Goal: Task Accomplishment & Management: Manage account settings

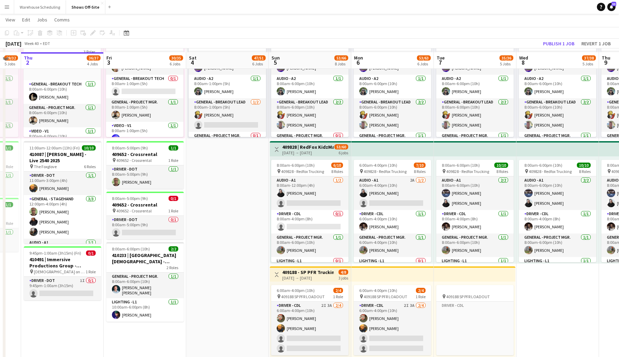
scroll to position [319, 0]
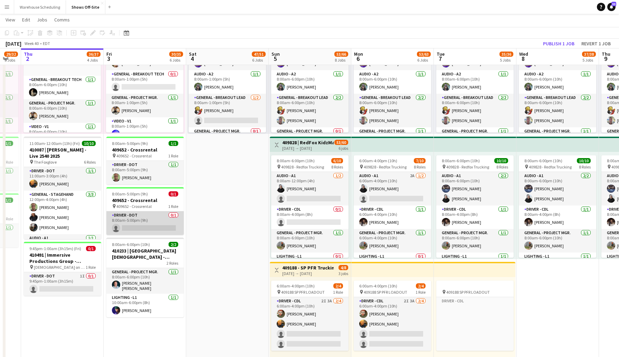
click at [152, 228] on app-card-role "Driver - DOT 0/1 8:00am-5:00pm (9h) single-neutral-actions" at bounding box center [144, 222] width 77 height 23
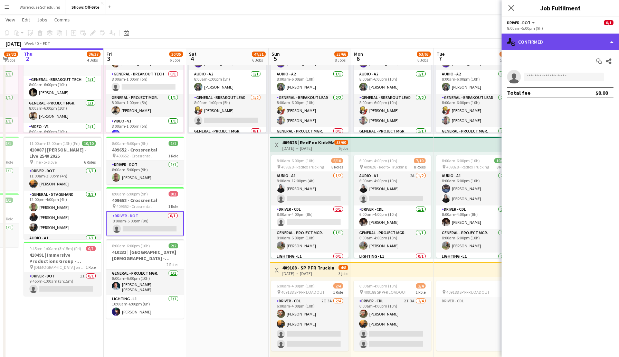
click at [538, 36] on div "single-neutral-actions-check-2 Confirmed" at bounding box center [560, 42] width 117 height 17
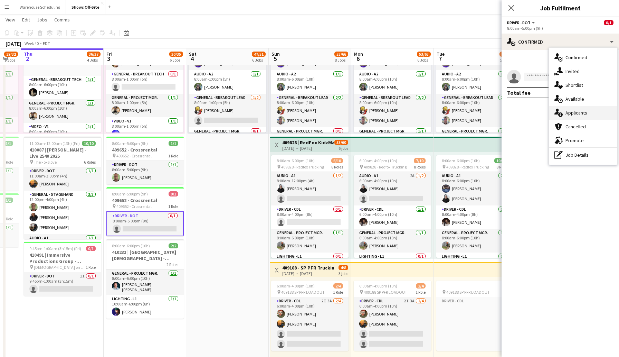
click at [579, 112] on span "Applicants" at bounding box center [577, 113] width 22 height 6
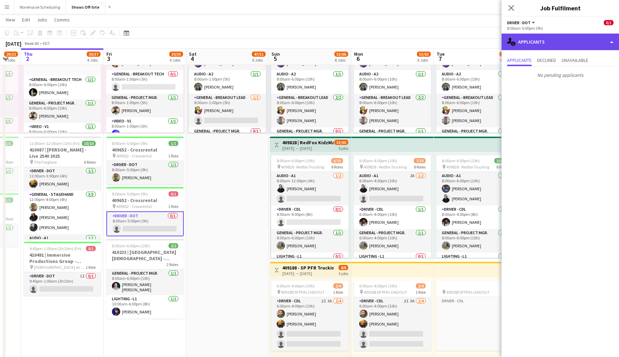
click at [528, 43] on div "single-neutral-actions-information Applicants" at bounding box center [560, 42] width 117 height 17
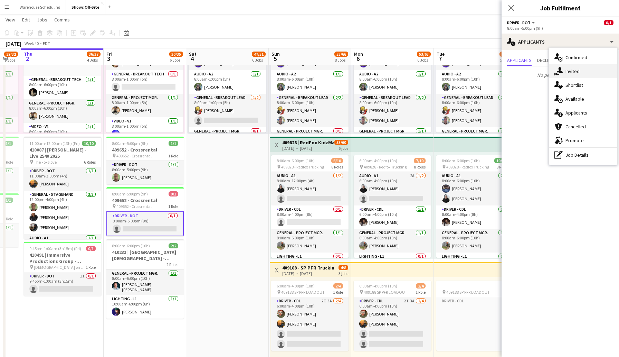
click at [570, 73] on span "Invited" at bounding box center [573, 71] width 14 height 6
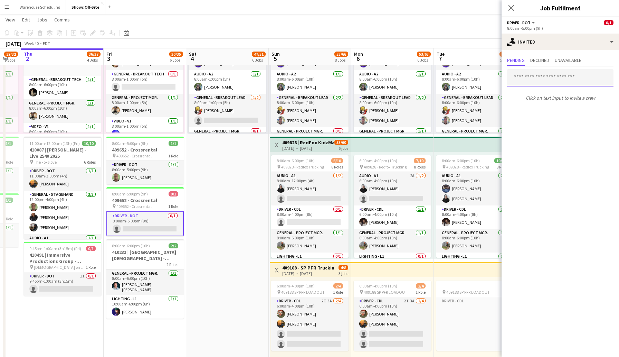
click at [544, 80] on input "text" at bounding box center [560, 77] width 106 height 17
type input "*******"
click at [562, 99] on span "[EMAIL_ADDRESS][DOMAIN_NAME]" at bounding box center [560, 101] width 95 height 6
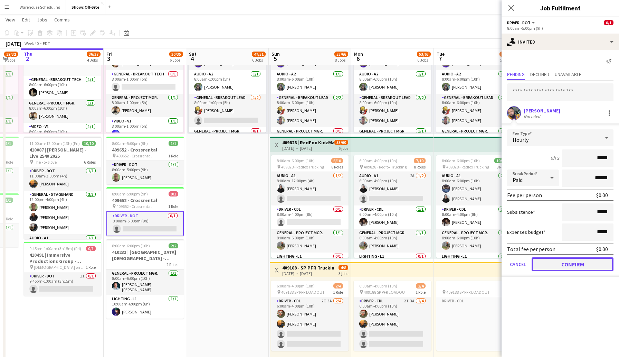
click at [566, 263] on button "Confirm" at bounding box center [573, 264] width 82 height 14
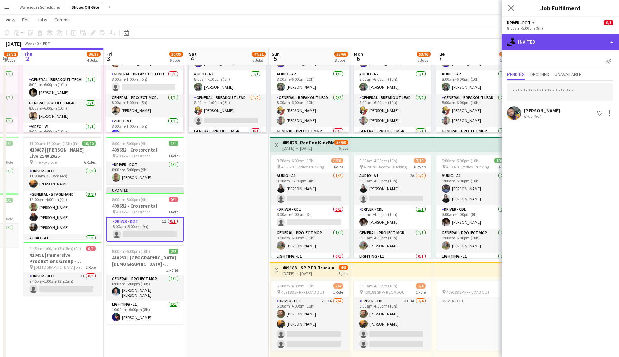
click at [540, 44] on div "single-neutral-actions-share-1 Invited" at bounding box center [560, 42] width 117 height 17
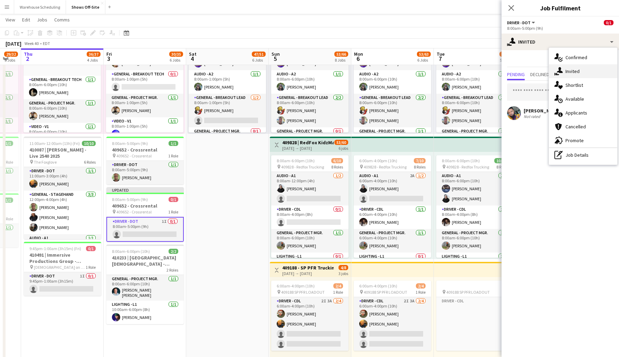
click at [570, 73] on span "Invited" at bounding box center [573, 71] width 14 height 6
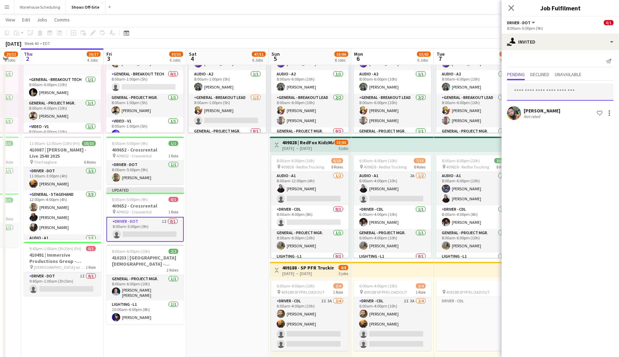
click at [540, 93] on input "text" at bounding box center [560, 91] width 106 height 17
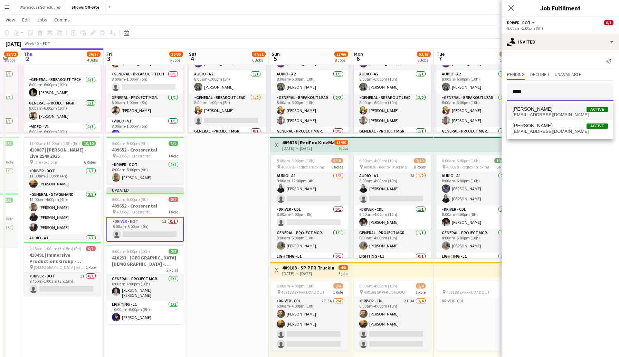
type input "****"
click at [545, 115] on span "[EMAIL_ADDRESS][DOMAIN_NAME]" at bounding box center [560, 115] width 95 height 6
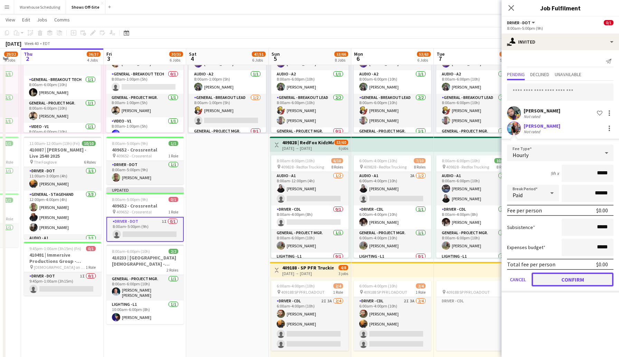
click at [573, 278] on button "Confirm" at bounding box center [573, 279] width 82 height 14
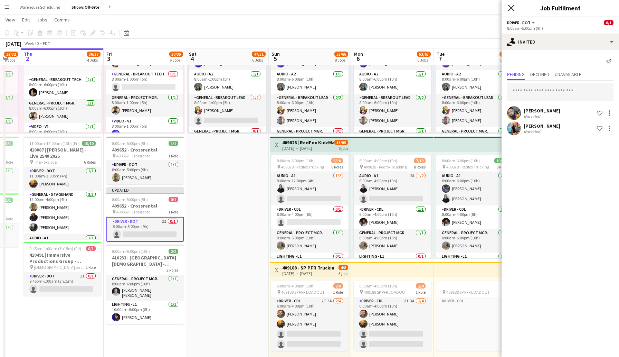
click at [510, 6] on icon "Close pop-in" at bounding box center [511, 7] width 7 height 7
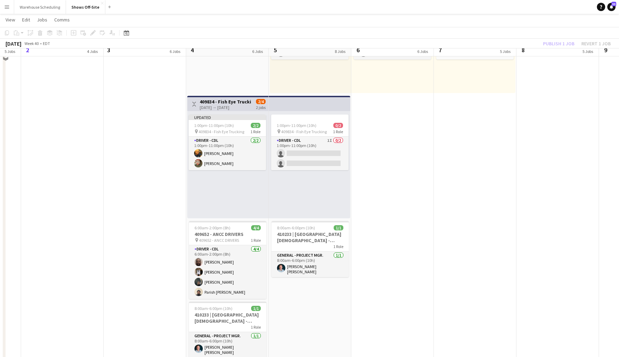
scroll to position [600, 0]
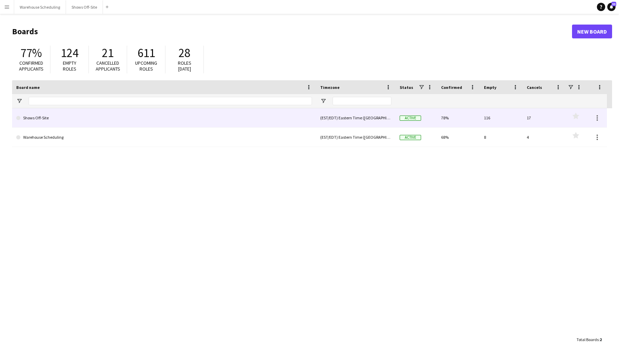
click at [131, 113] on link "Shows Off-Site" at bounding box center [164, 117] width 296 height 19
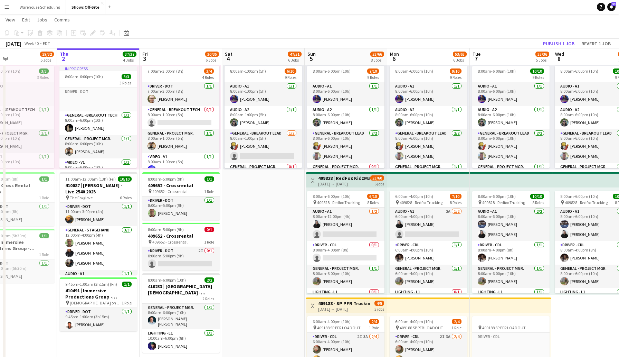
scroll to position [0, 276]
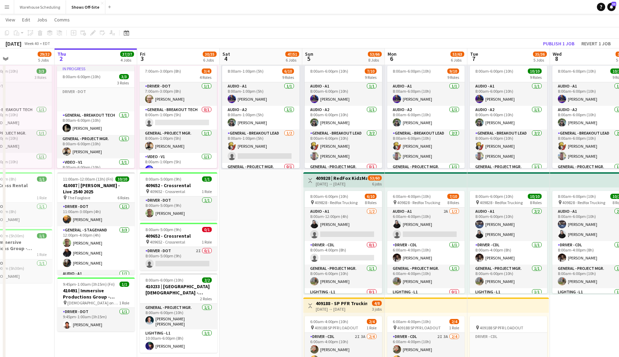
click at [297, 272] on app-date-cell "8:00am-6:00pm (10h) 11/11 pin GWCC Hall A-C 7 Roles Audio - A1 3/3 8:00am-6:00p…" at bounding box center [261, 248] width 83 height 909
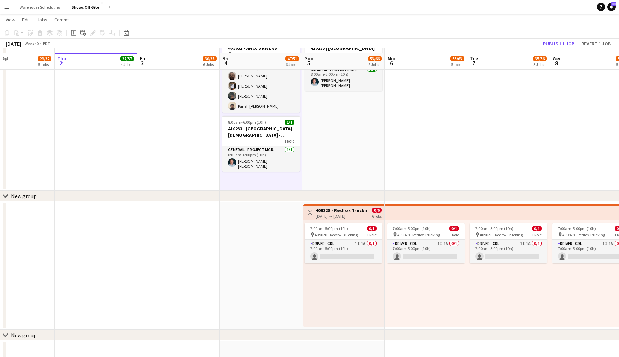
scroll to position [800, 0]
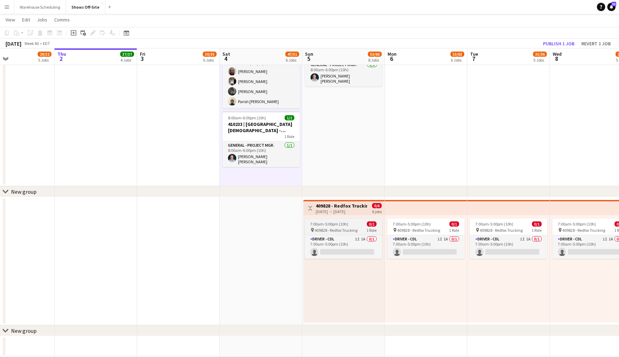
click at [355, 221] on div "7:00am-5:00pm (10h) 0/1" at bounding box center [343, 223] width 77 height 5
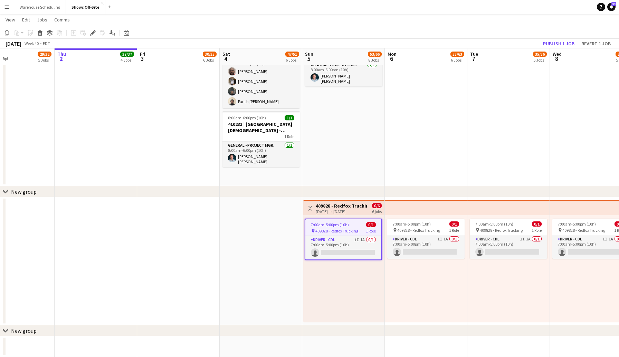
click at [334, 209] on div "[DATE] → [DATE]" at bounding box center [341, 211] width 51 height 5
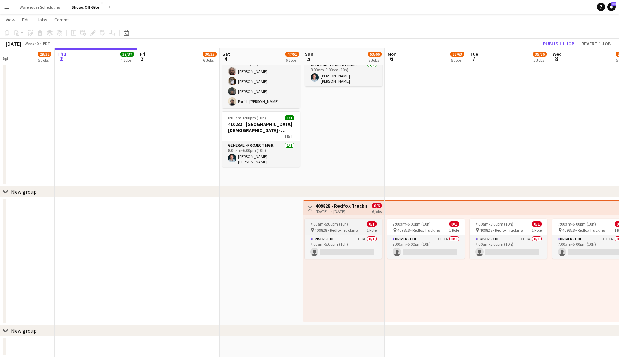
click at [321, 221] on span "7:00am-5:00pm (10h)" at bounding box center [329, 223] width 38 height 5
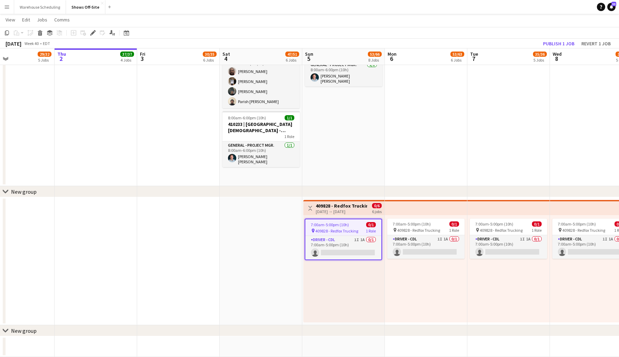
click at [321, 221] on app-job-card "7:00am-5:00pm (10h) 0/1 pin 409828 - Redfox Trucking 1 Role Driver - CDL 1I 1A …" at bounding box center [343, 238] width 77 height 41
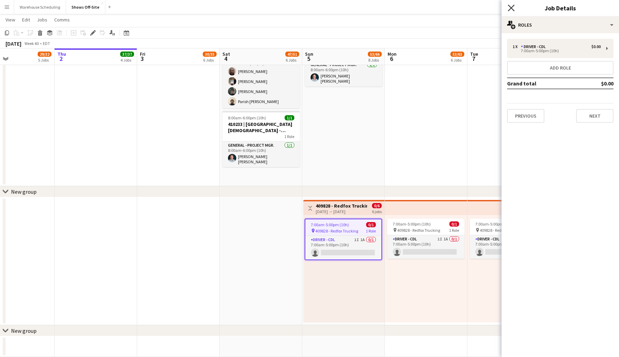
click at [512, 9] on icon at bounding box center [511, 7] width 7 height 7
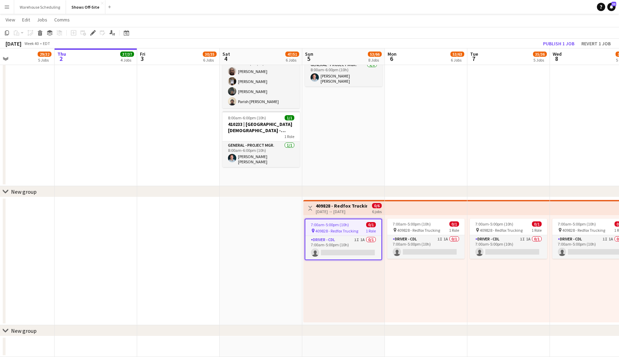
click at [347, 205] on h3 "409828 - Redfox Trucking" at bounding box center [341, 205] width 51 height 6
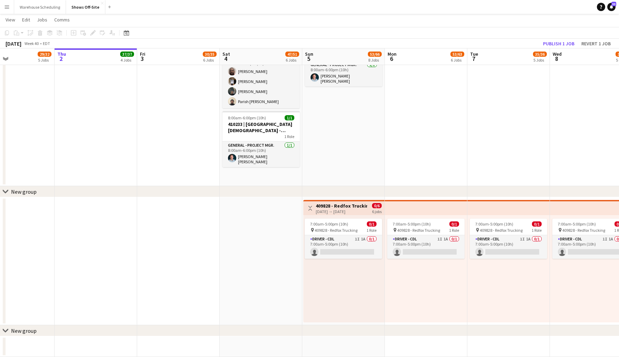
click at [347, 205] on h3 "409828 - Redfox Trucking" at bounding box center [341, 205] width 51 height 6
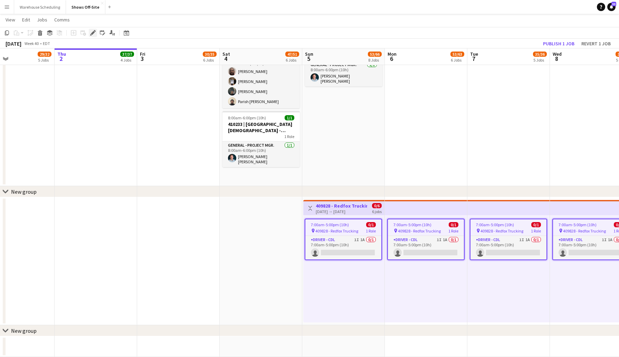
click at [95, 30] on icon at bounding box center [95, 31] width 2 height 2
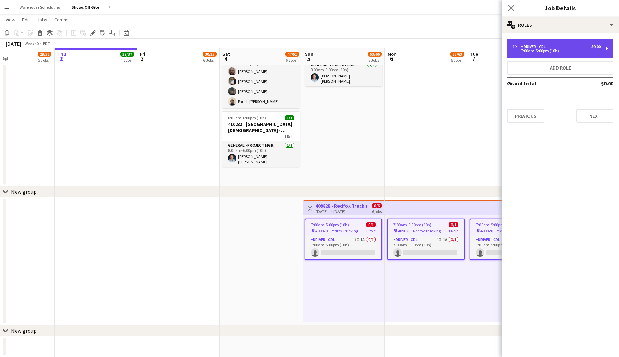
click at [562, 47] on div "1 x Driver - CDL $0.00" at bounding box center [557, 46] width 88 height 5
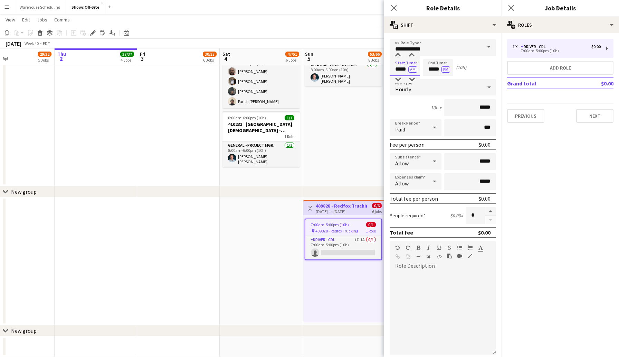
click at [401, 68] on input "*****" at bounding box center [405, 67] width 30 height 17
click at [398, 54] on div at bounding box center [398, 55] width 14 height 7
type input "*****"
click at [397, 55] on div at bounding box center [398, 55] width 14 height 7
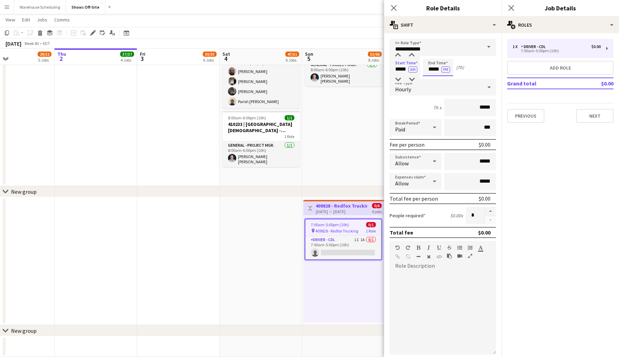
click at [433, 63] on input "*****" at bounding box center [438, 67] width 30 height 17
click at [433, 55] on div at bounding box center [431, 55] width 14 height 7
type input "*****"
click at [433, 55] on div at bounding box center [431, 55] width 14 height 7
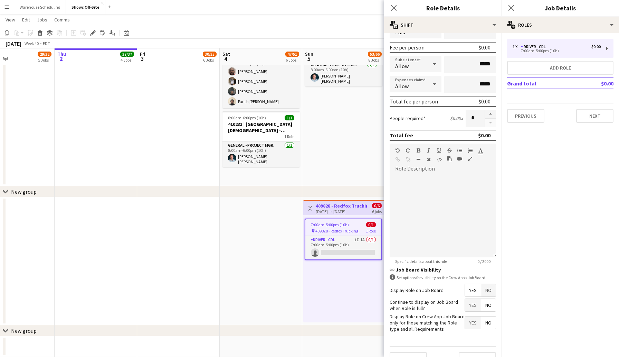
scroll to position [111, 0]
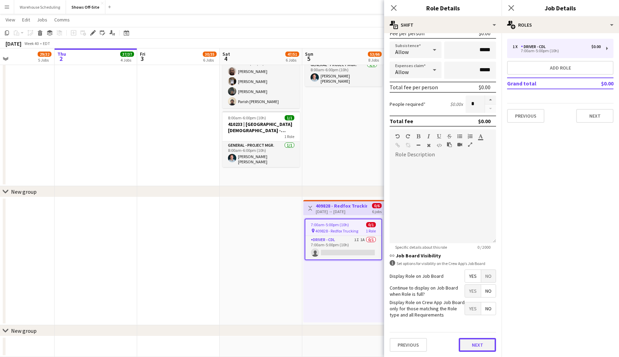
click at [473, 339] on button "Next" at bounding box center [477, 345] width 37 height 14
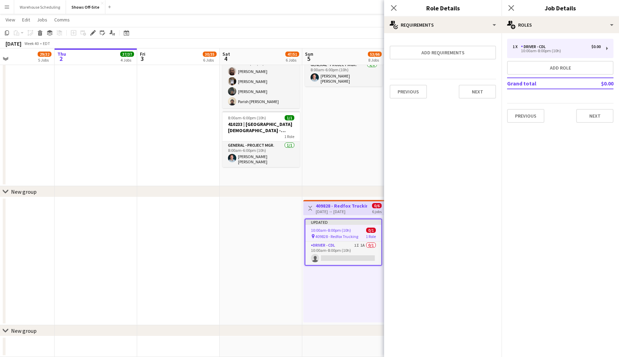
scroll to position [0, 0]
click at [469, 94] on button "Next" at bounding box center [477, 92] width 37 height 14
click at [443, 92] on button "Next" at bounding box center [435, 93] width 23 height 14
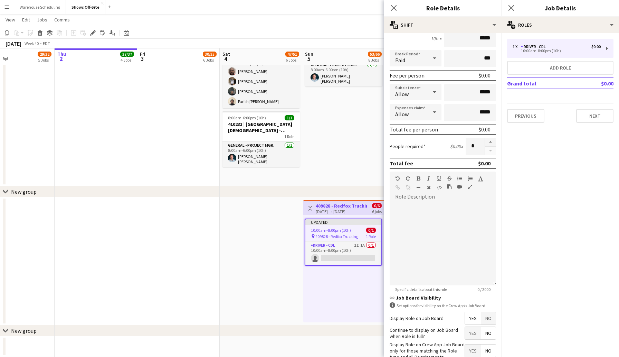
scroll to position [111, 0]
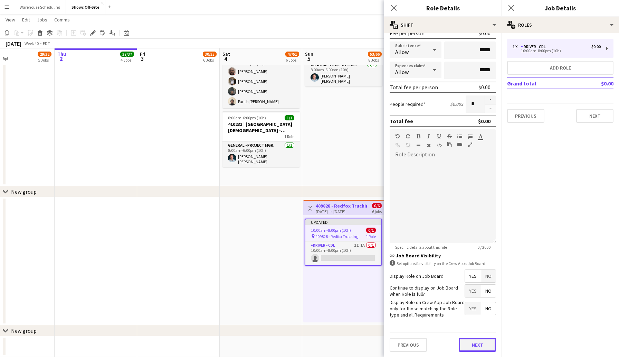
click at [475, 342] on button "Next" at bounding box center [477, 345] width 37 height 14
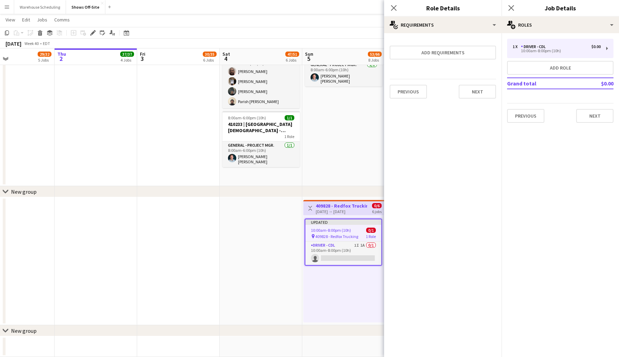
scroll to position [0, 0]
click at [478, 86] on button "Next" at bounding box center [477, 92] width 37 height 14
click at [492, 95] on button "Finish" at bounding box center [483, 93] width 26 height 14
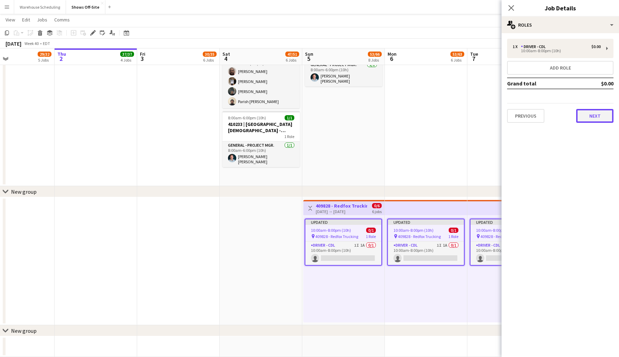
click at [586, 121] on button "Next" at bounding box center [594, 116] width 37 height 14
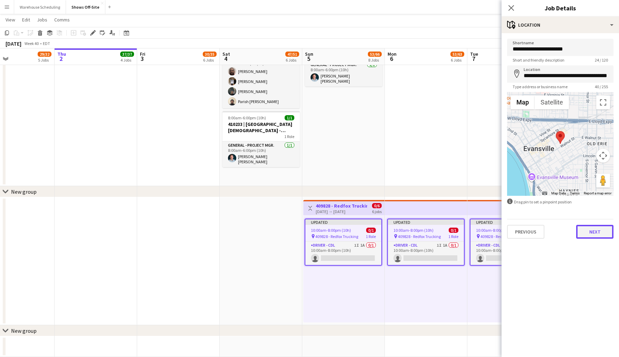
click at [588, 233] on button "Next" at bounding box center [594, 232] width 37 height 14
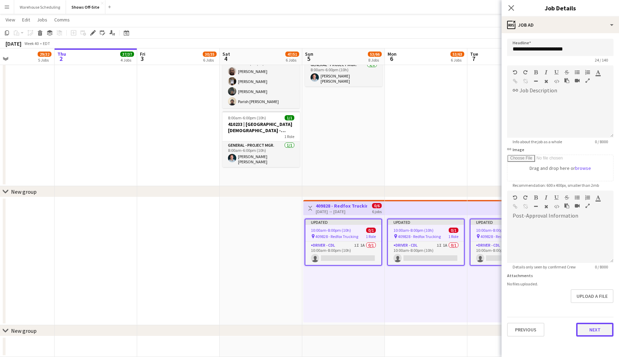
click at [588, 329] on button "Next" at bounding box center [594, 329] width 37 height 14
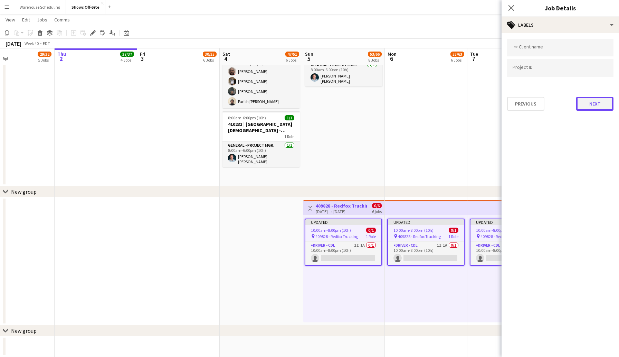
click at [595, 106] on button "Next" at bounding box center [594, 104] width 37 height 14
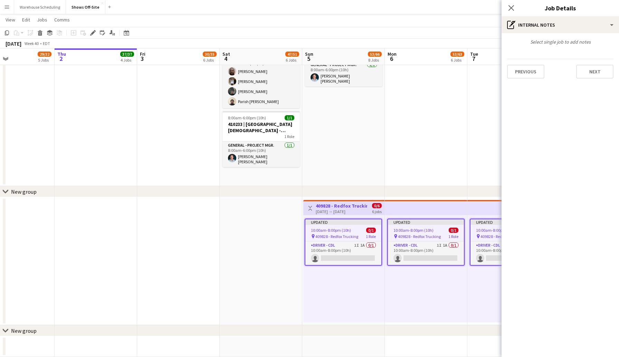
click at [594, 63] on div "Previous Next" at bounding box center [560, 69] width 106 height 20
click at [594, 72] on button "Next" at bounding box center [594, 72] width 37 height 14
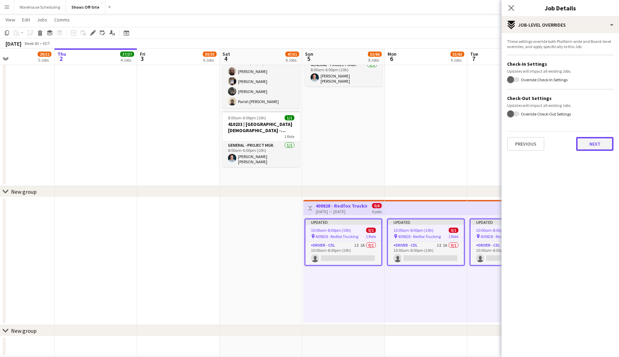
click at [591, 144] on button "Next" at bounding box center [594, 144] width 37 height 14
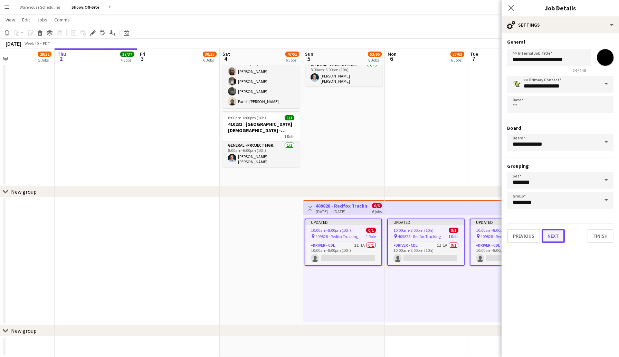
click at [557, 232] on button "Next" at bounding box center [553, 236] width 23 height 14
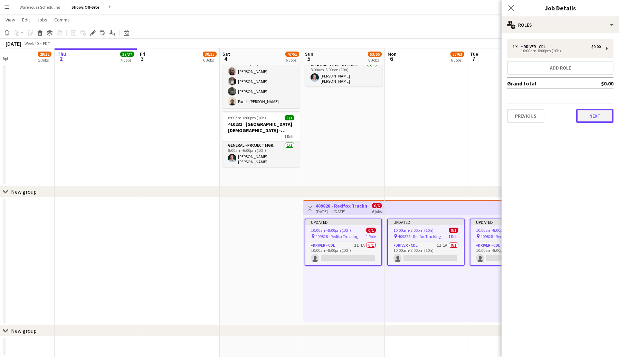
click at [588, 117] on button "Next" at bounding box center [594, 116] width 37 height 14
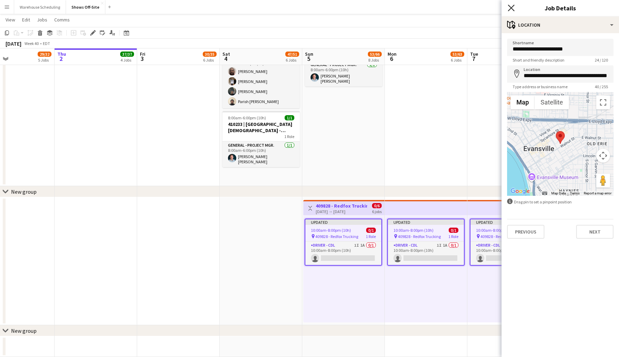
click at [510, 11] on icon "Close pop-in" at bounding box center [511, 7] width 7 height 7
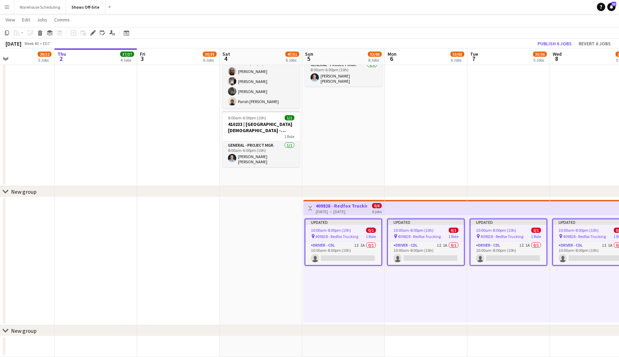
click at [486, 228] on span "10:00am-8:00pm (10h)" at bounding box center [496, 229] width 40 height 5
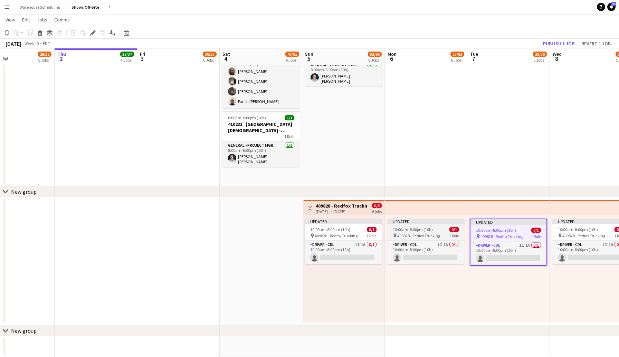
click at [449, 227] on span "0/1" at bounding box center [454, 229] width 10 height 5
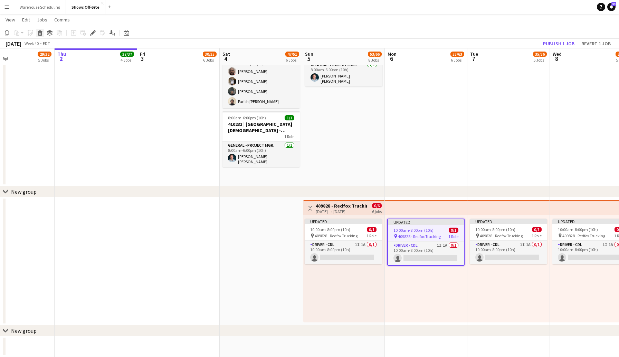
click at [38, 34] on icon at bounding box center [40, 33] width 4 height 3
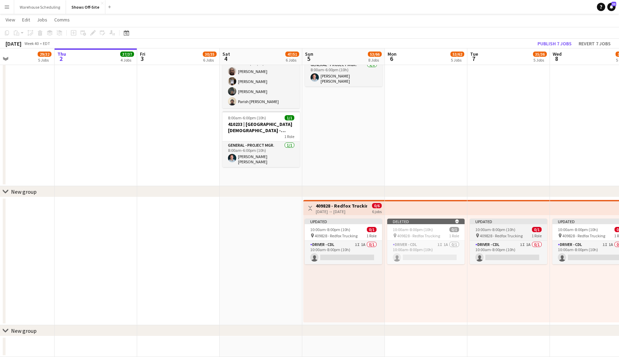
click at [492, 228] on span "10:00am-8:00pm (10h)" at bounding box center [495, 229] width 40 height 5
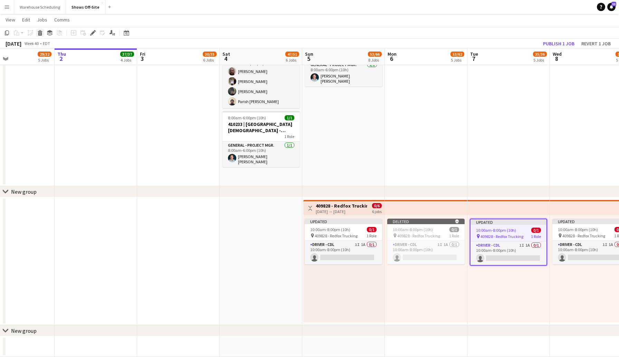
click at [39, 33] on icon "Delete" at bounding box center [40, 33] width 6 height 6
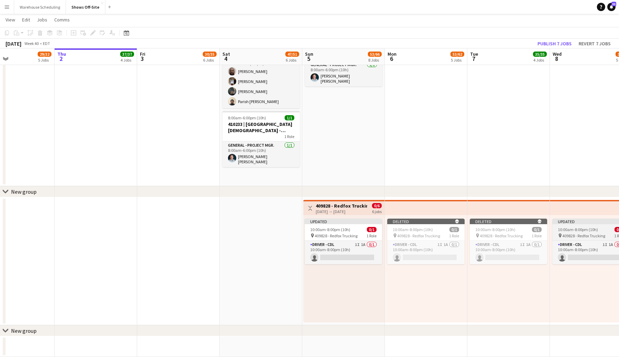
click at [581, 223] on div "Updated" at bounding box center [590, 221] width 77 height 6
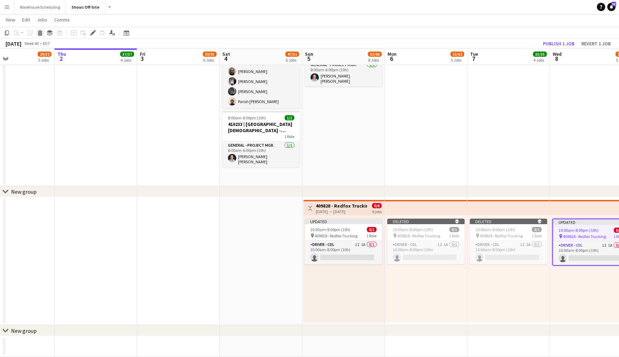
click at [41, 31] on icon "Delete" at bounding box center [40, 33] width 6 height 6
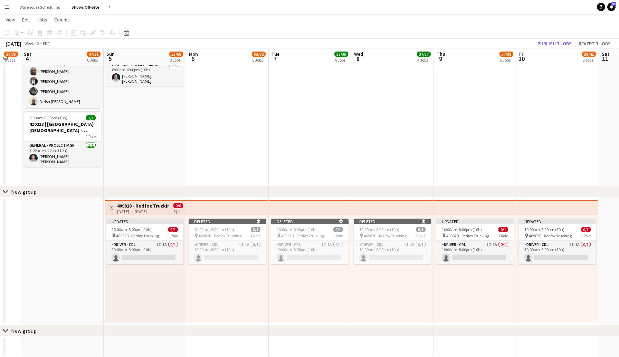
scroll to position [0, 234]
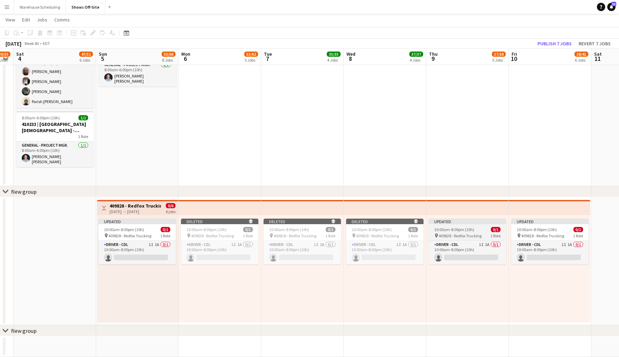
click at [457, 229] on span "10:00am-8:00pm (10h)" at bounding box center [454, 229] width 40 height 5
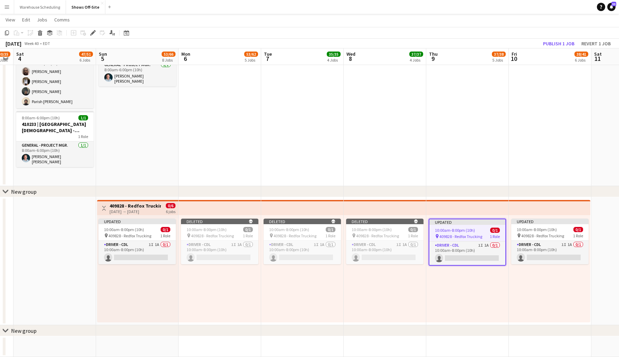
click at [37, 26] on app-page-menu "View Day view expanded Day view collapsed Month view Date picker Jump to today …" at bounding box center [309, 20] width 619 height 13
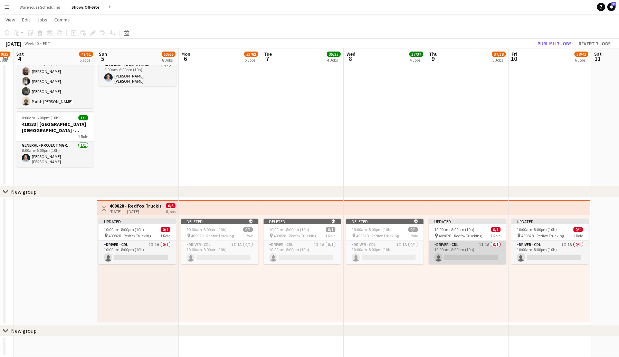
click at [468, 243] on app-card-role "Driver - CDL 1I 1A 0/1 10:00am-8:00pm (10h) single-neutral-actions" at bounding box center [467, 251] width 77 height 23
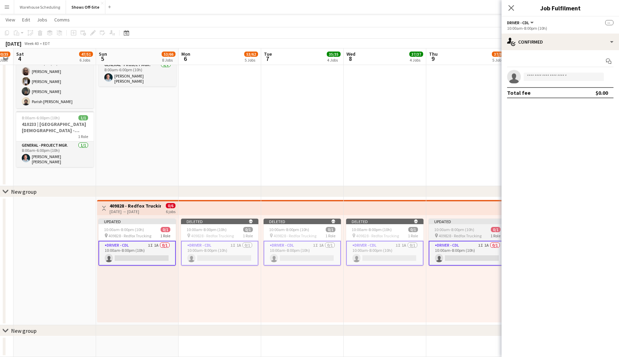
click at [477, 221] on div "Updated" at bounding box center [467, 221] width 77 height 6
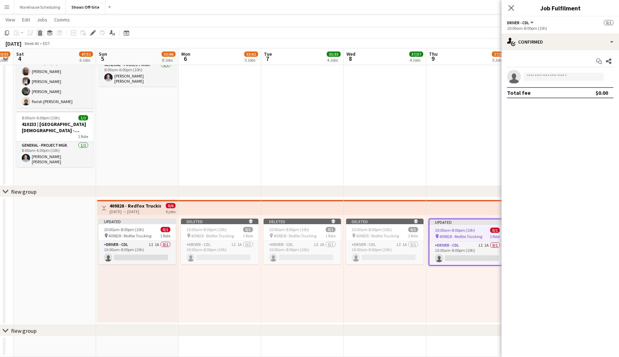
click at [37, 30] on icon "Delete" at bounding box center [40, 33] width 6 height 6
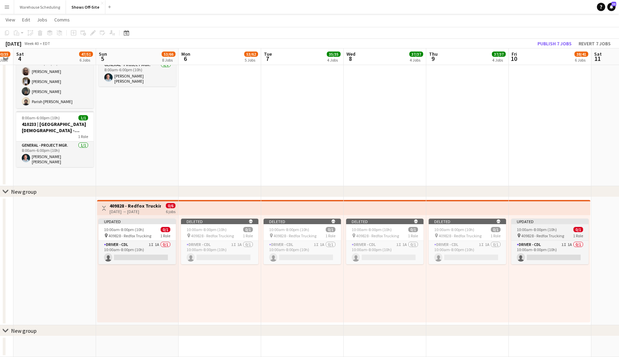
click at [531, 224] on app-job-card "Updated 10:00am-8:00pm (10h) 0/1 pin 409828 - Redfox Trucking 1 Role Driver - C…" at bounding box center [549, 241] width 77 height 46
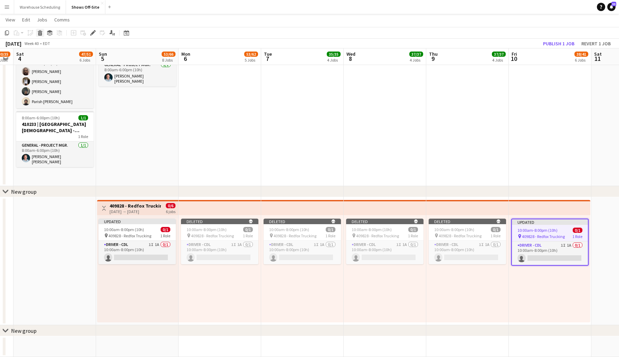
click at [40, 31] on icon at bounding box center [40, 31] width 4 height 2
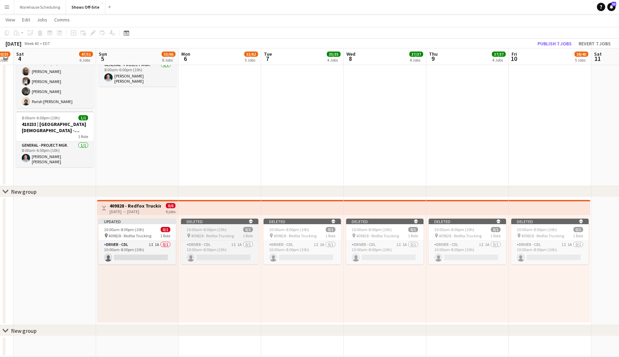
click at [244, 227] on span "0/1" at bounding box center [248, 229] width 10 height 5
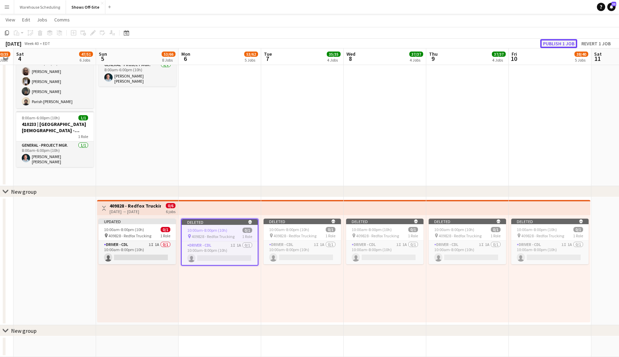
click at [556, 40] on button "Publish 1 job" at bounding box center [558, 43] width 37 height 9
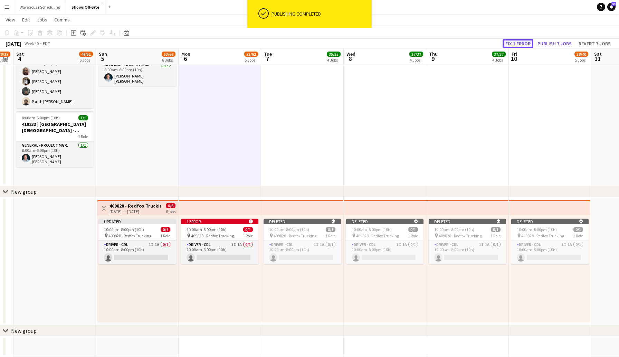
click at [518, 45] on button "Fix 1 error" at bounding box center [518, 43] width 31 height 9
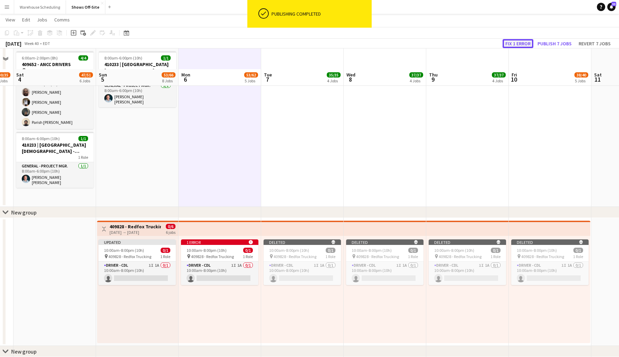
scroll to position [0, 238]
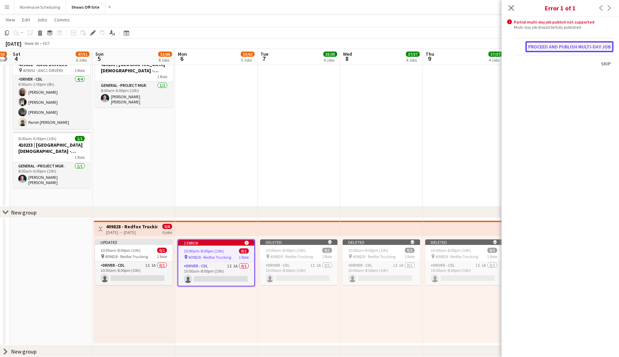
click at [590, 47] on button "Proceed and publish multi-day job" at bounding box center [569, 46] width 88 height 11
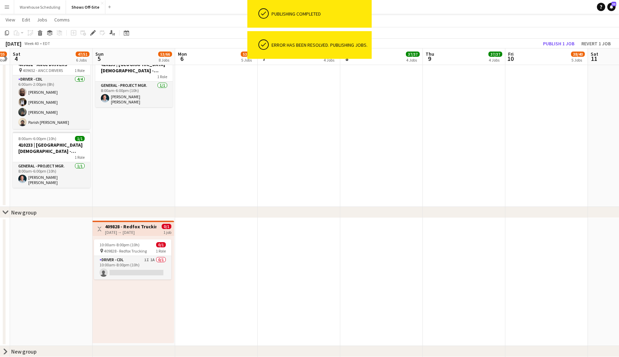
click at [141, 232] on div "10-05-2025 → 10-05-2025" at bounding box center [130, 231] width 51 height 5
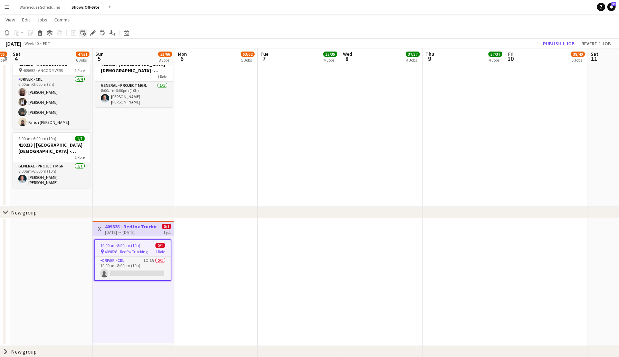
click at [83, 32] on icon "Add linked Job" at bounding box center [83, 33] width 6 height 6
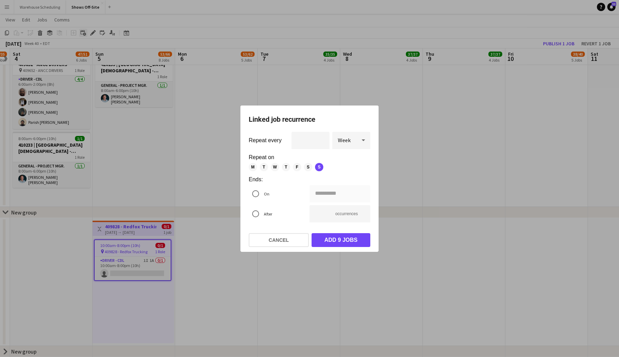
scroll to position [0, 0]
click at [357, 137] on div at bounding box center [364, 140] width 14 height 14
click at [347, 162] on span "Day" at bounding box center [351, 159] width 27 height 7
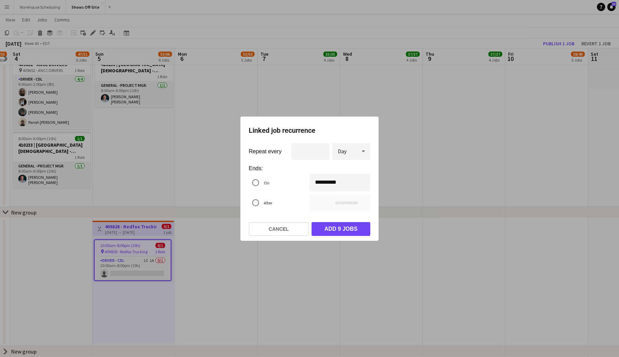
click at [344, 180] on div "**********" at bounding box center [309, 178] width 619 height 357
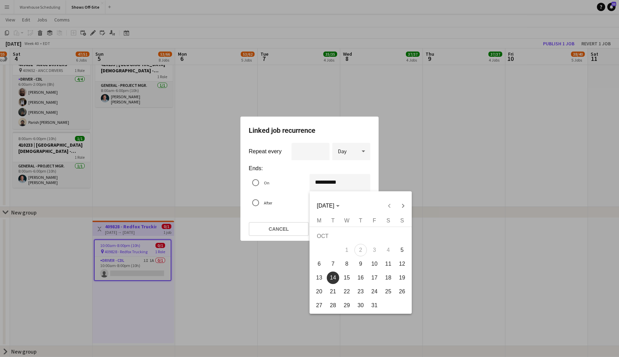
click at [322, 264] on span "6" at bounding box center [319, 263] width 12 height 12
type input "**********"
type input "*"
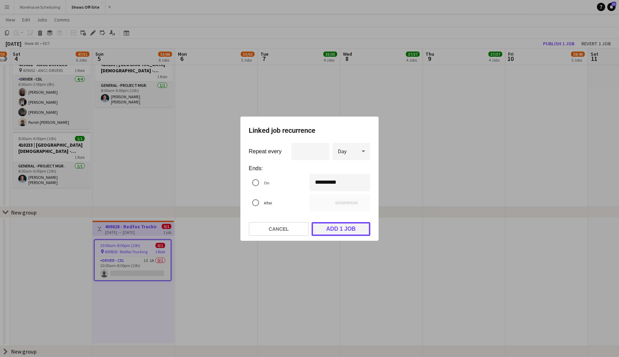
click at [340, 228] on button "Add 1 job" at bounding box center [341, 229] width 59 height 14
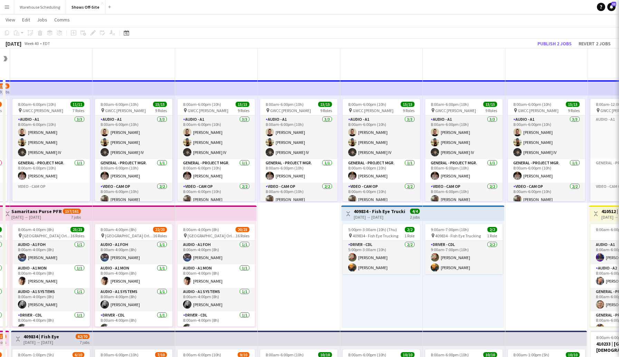
scroll to position [779, 0]
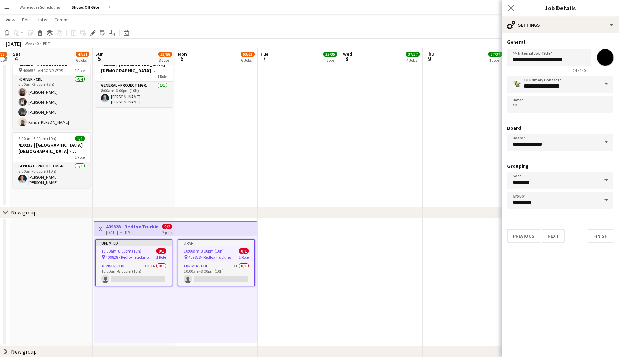
click at [210, 251] on span "10:00am-8:00pm (10h)" at bounding box center [204, 250] width 40 height 5
type input "*******"
type input "**********"
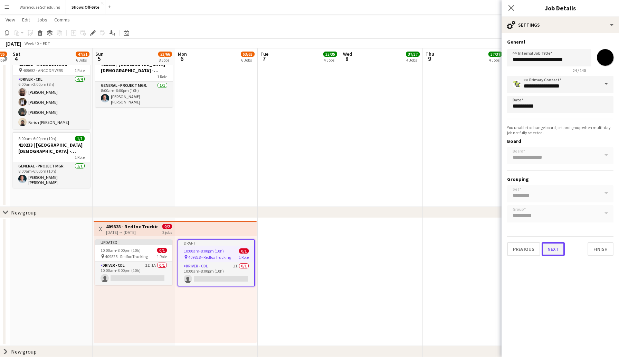
click at [552, 249] on button "Next" at bounding box center [553, 249] width 23 height 14
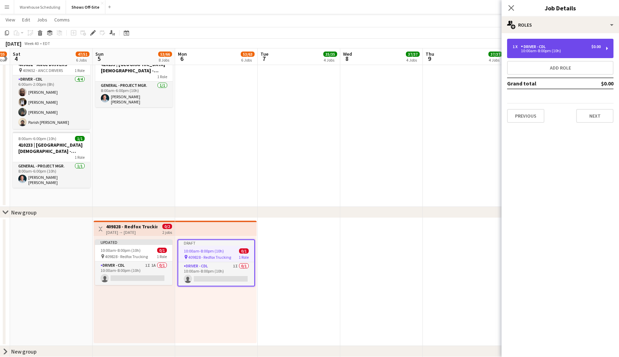
click at [531, 51] on div "10:00am-8:00pm (10h)" at bounding box center [557, 50] width 88 height 3
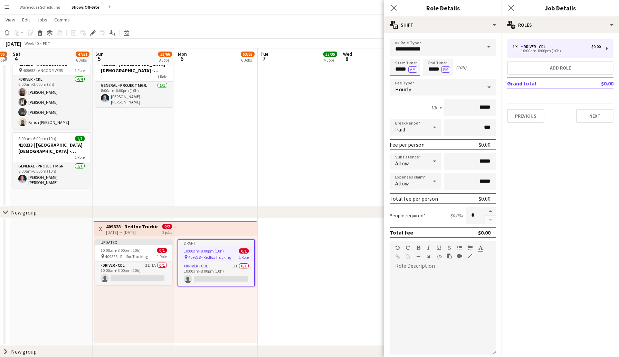
click at [403, 72] on input "*****" at bounding box center [405, 67] width 30 height 17
click at [397, 79] on div at bounding box center [398, 79] width 14 height 7
type input "*****"
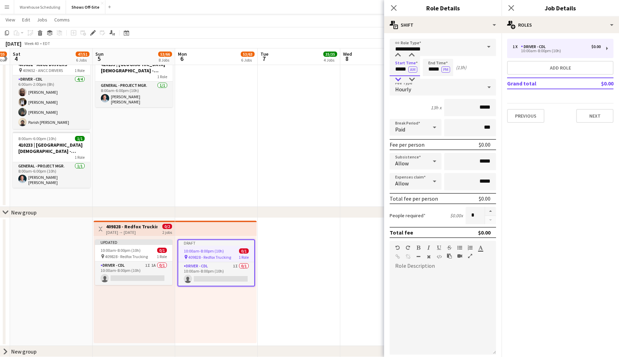
click at [397, 79] on div at bounding box center [398, 79] width 14 height 7
click at [432, 70] on input "*****" at bounding box center [438, 67] width 30 height 17
click at [431, 78] on div at bounding box center [431, 79] width 14 height 7
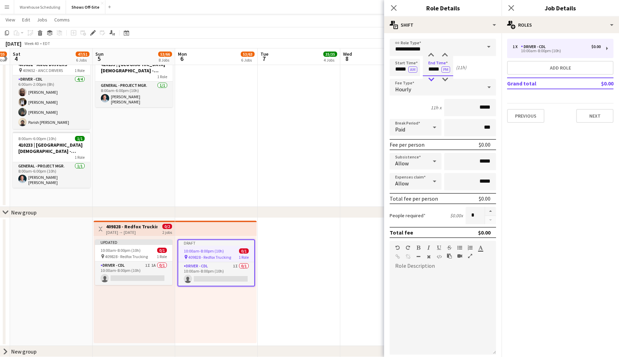
type input "*****"
click at [431, 78] on div at bounding box center [431, 79] width 14 height 7
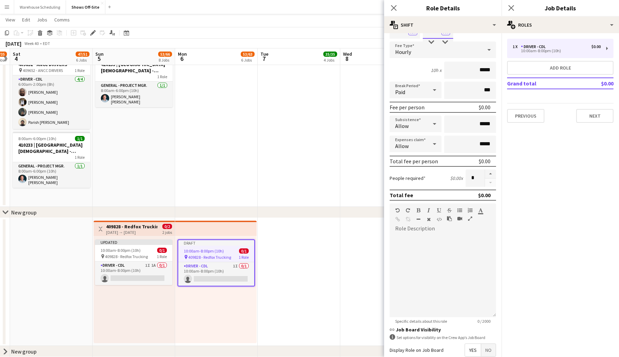
scroll to position [111, 0]
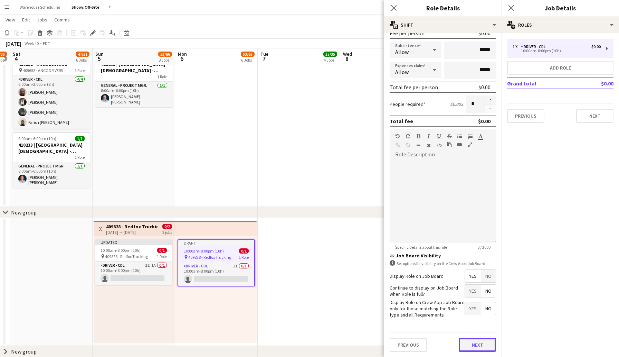
click at [478, 343] on button "Next" at bounding box center [477, 345] width 37 height 14
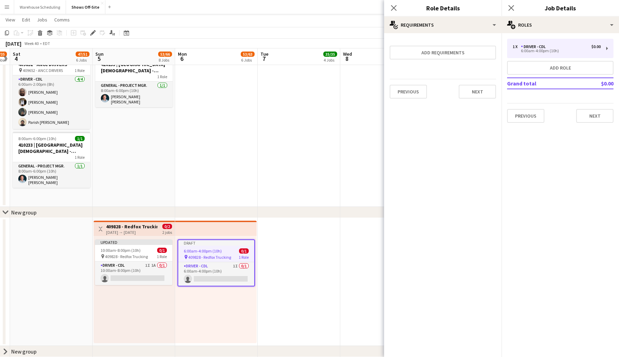
scroll to position [0, 0]
click at [597, 113] on button "Next" at bounding box center [594, 116] width 37 height 14
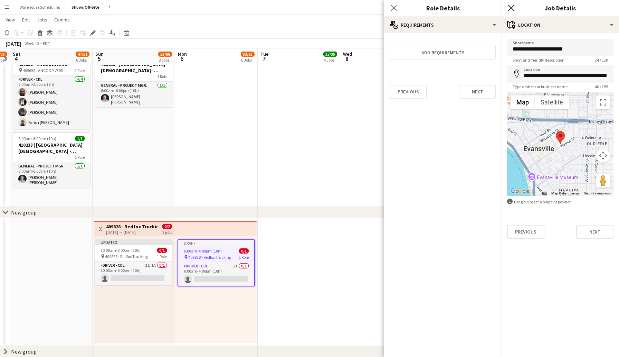
click at [511, 7] on icon at bounding box center [511, 7] width 7 height 7
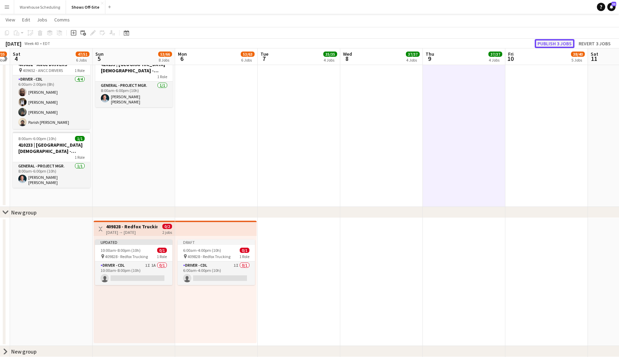
click at [551, 43] on button "Publish 3 jobs" at bounding box center [555, 43] width 40 height 9
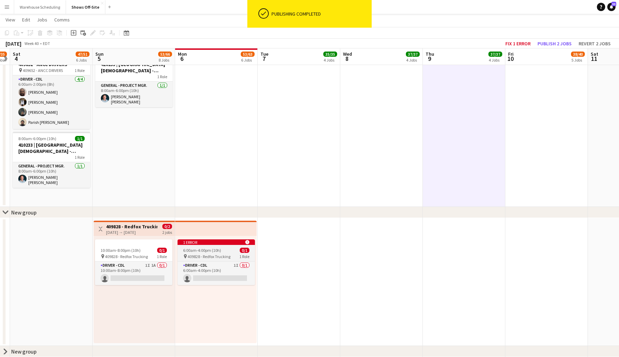
click at [211, 242] on div "1 error alert-circle" at bounding box center [216, 242] width 77 height 6
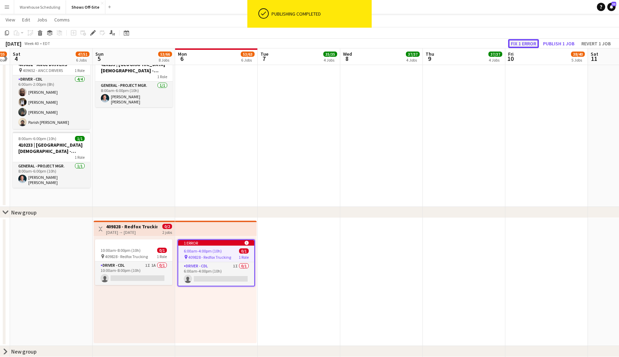
click at [519, 45] on button "Fix 1 error" at bounding box center [523, 43] width 31 height 9
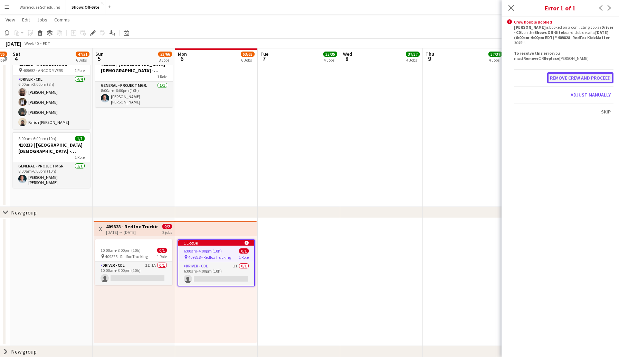
click at [570, 78] on button "Remove crew and proceed" at bounding box center [580, 77] width 66 height 11
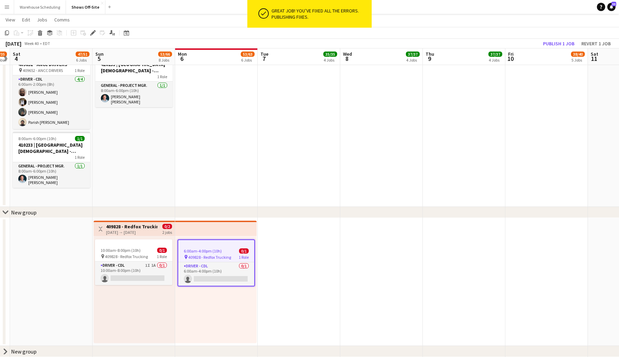
click at [298, 236] on app-date-cell at bounding box center [299, 282] width 83 height 128
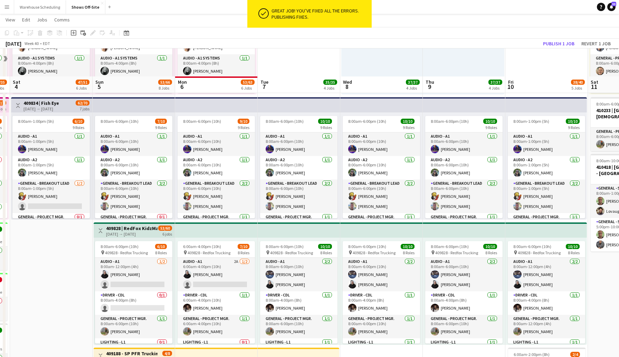
scroll to position [269, 0]
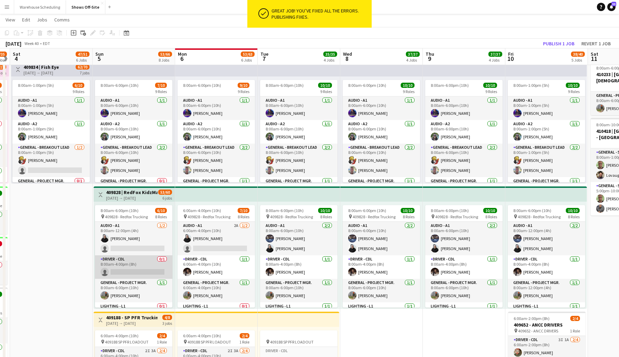
click at [117, 258] on app-card-role "Driver - CDL 0/1 8:00am-4:00pm (8h) single-neutral-actions" at bounding box center [133, 266] width 77 height 23
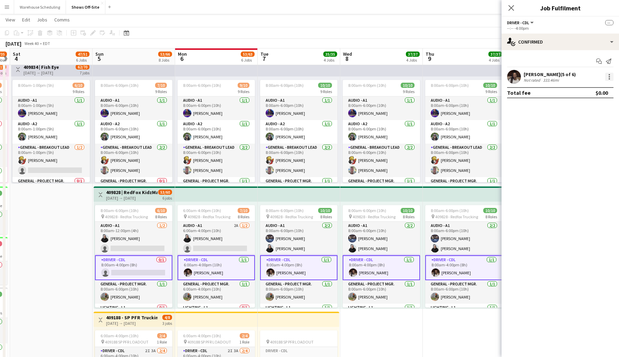
click at [608, 76] on div at bounding box center [609, 77] width 8 height 8
click at [576, 137] on span "Remove" at bounding box center [575, 139] width 21 height 6
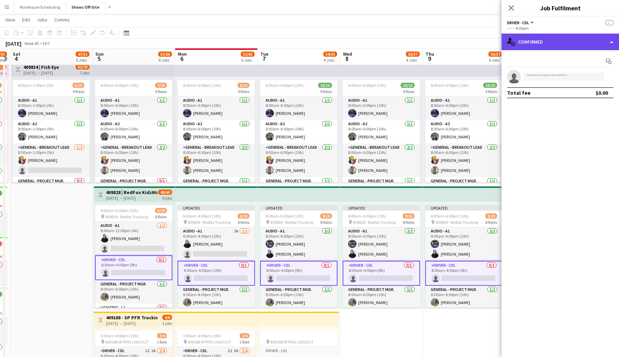
click at [556, 40] on div "single-neutral-actions-check-2 Confirmed" at bounding box center [560, 42] width 117 height 17
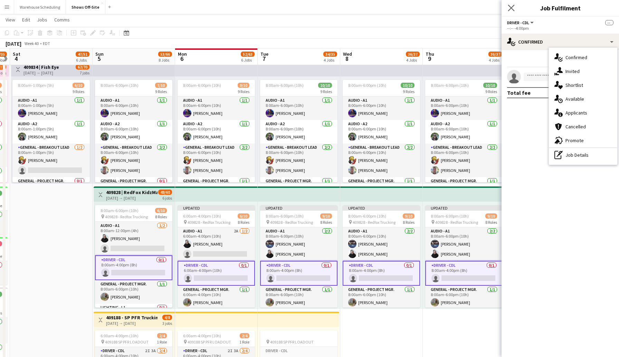
click at [514, 11] on app-icon "Close pop-in" at bounding box center [511, 8] width 10 height 10
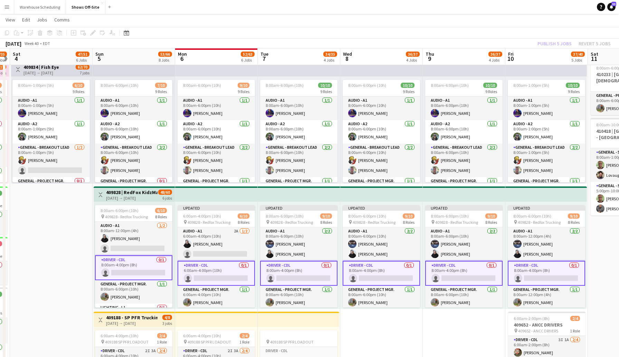
click at [141, 200] on div "[DATE] → [DATE]" at bounding box center [131, 197] width 51 height 5
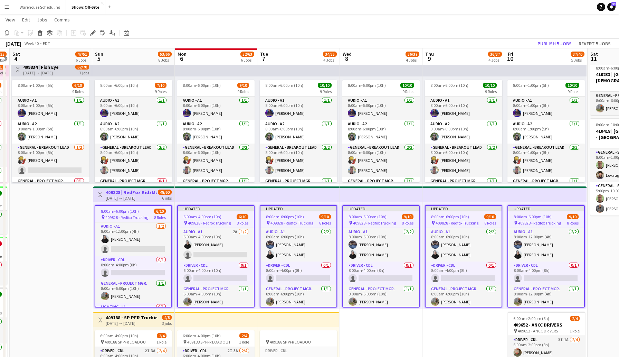
click at [98, 30] on div "Add job Add linked Job Edit Edit linked Job Applicants" at bounding box center [90, 33] width 53 height 8
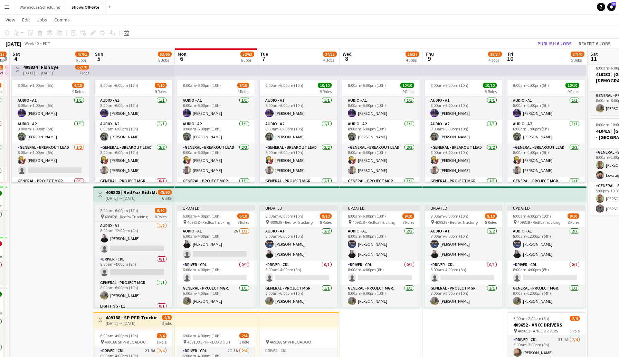
click at [135, 212] on span "8:00am-6:00pm (10h)" at bounding box center [119, 210] width 38 height 5
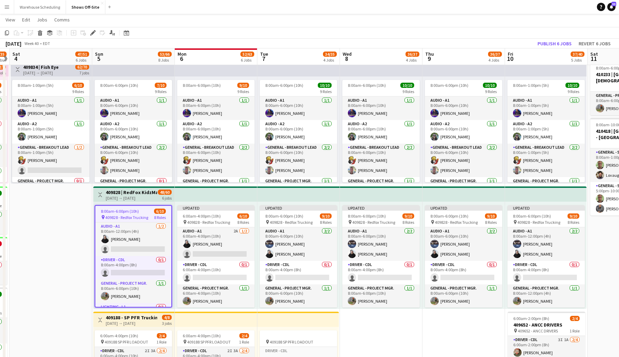
click at [132, 195] on div "[DATE] → [DATE]" at bounding box center [131, 197] width 51 height 5
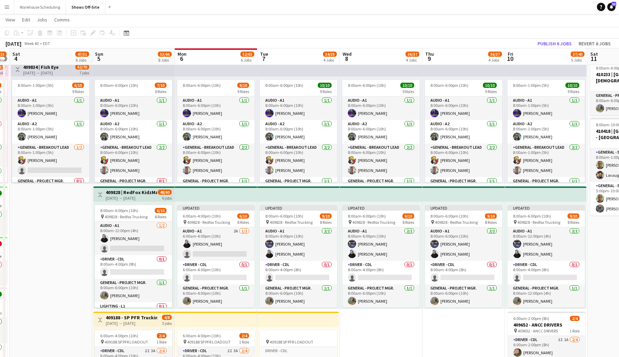
click at [132, 195] on div "[DATE] → [DATE]" at bounding box center [131, 197] width 51 height 5
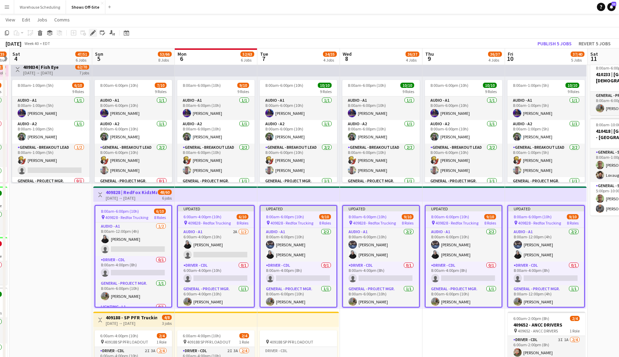
click at [93, 31] on icon "Edit" at bounding box center [93, 33] width 6 height 6
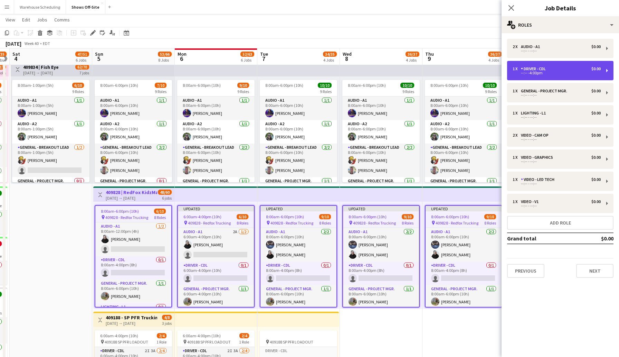
click at [561, 69] on div "1 x Driver - CDL $0.00" at bounding box center [557, 68] width 88 height 5
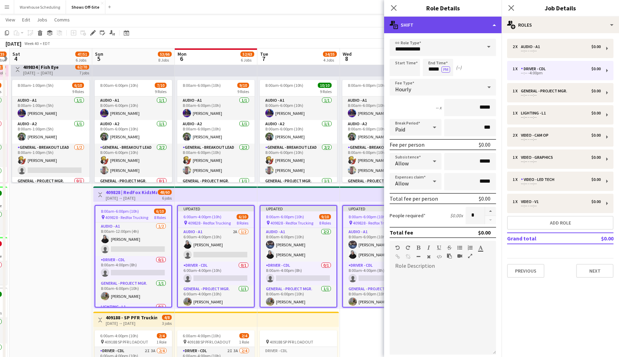
click at [441, 23] on div "multiple-actions-text Shift" at bounding box center [442, 25] width 117 height 17
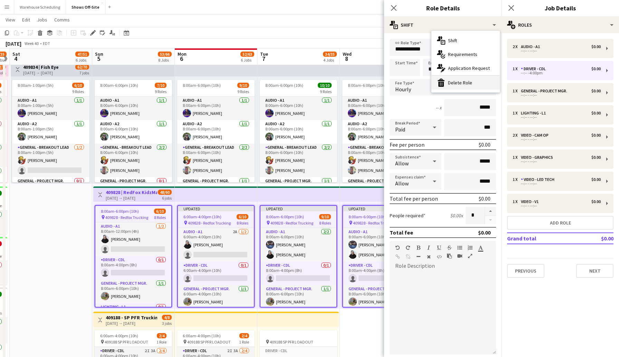
click at [453, 84] on div "bin-2 Delete Role" at bounding box center [465, 83] width 68 height 14
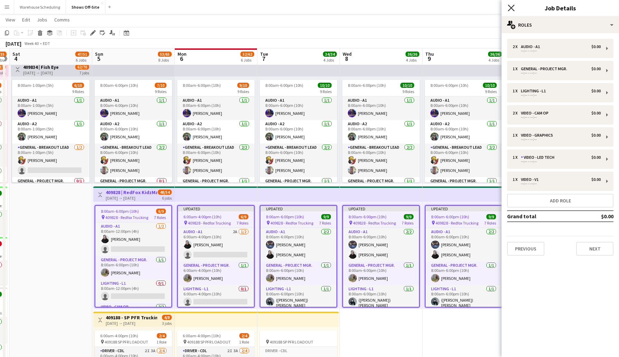
click at [511, 9] on icon "Close pop-in" at bounding box center [511, 7] width 7 height 7
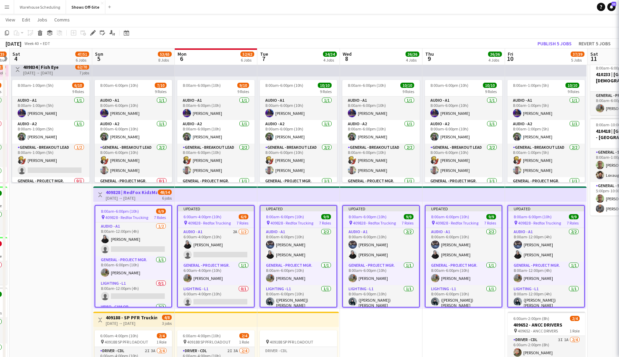
click at [508, 26] on app-page-menu "View Day view expanded Day view collapsed Month view Date picker Jump to today …" at bounding box center [309, 20] width 619 height 13
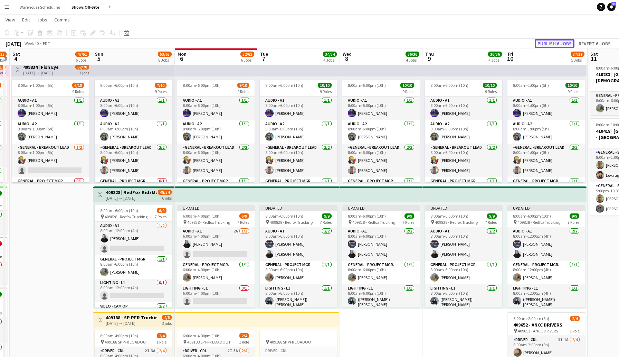
click at [552, 47] on button "Publish 6 jobs" at bounding box center [555, 43] width 40 height 9
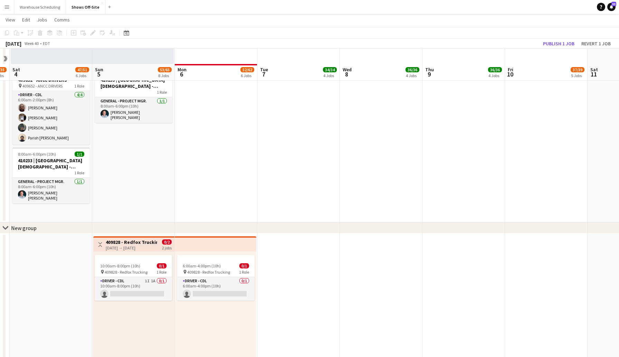
scroll to position [779, 0]
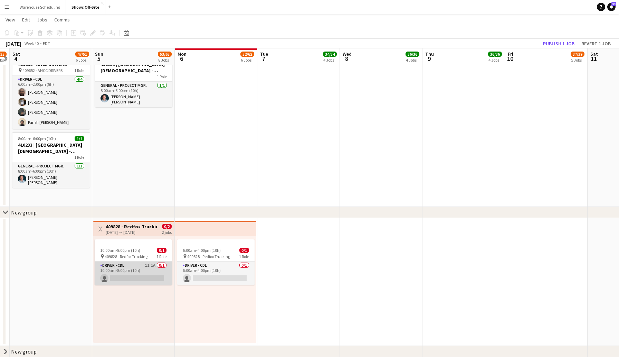
click at [134, 274] on app-card-role "Driver - CDL 1I 1A 0/1 10:00am-8:00pm (10h) single-neutral-actions" at bounding box center [133, 272] width 77 height 23
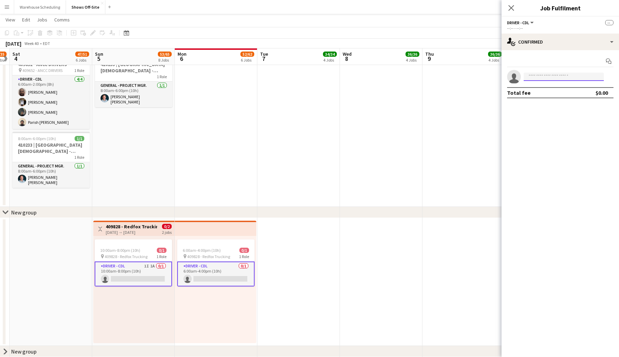
click at [536, 75] on input at bounding box center [564, 77] width 80 height 8
type input "****"
click at [547, 89] on span "[PERSON_NAME]" at bounding box center [549, 87] width 40 height 6
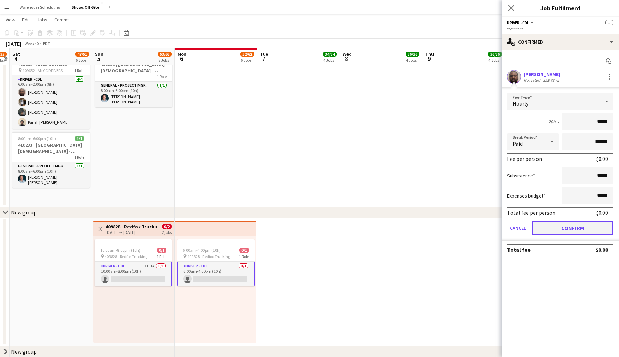
click at [565, 227] on button "Confirm" at bounding box center [573, 228] width 82 height 14
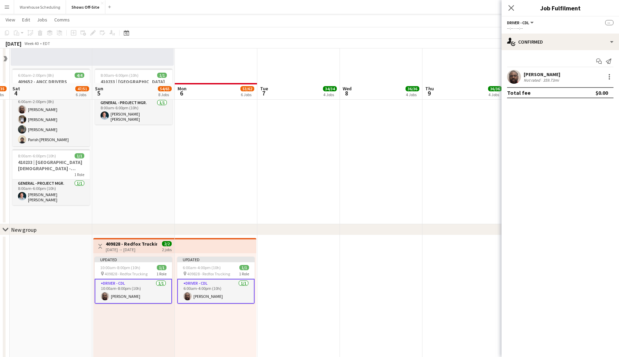
scroll to position [797, 0]
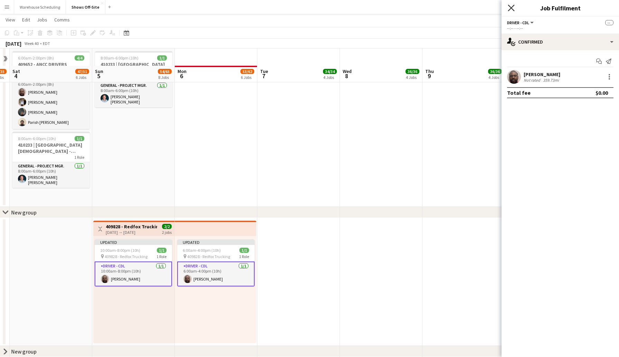
click at [510, 9] on icon at bounding box center [511, 7] width 7 height 7
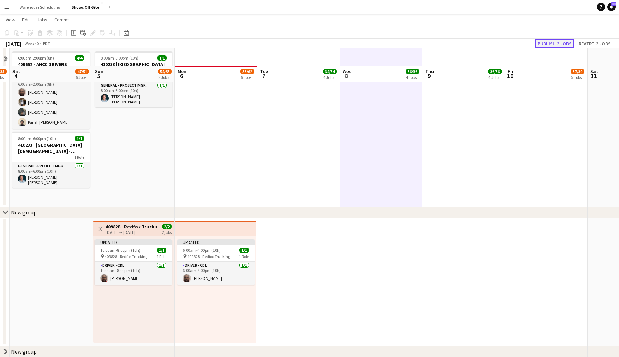
click at [544, 47] on button "Publish 3 jobs" at bounding box center [555, 43] width 40 height 9
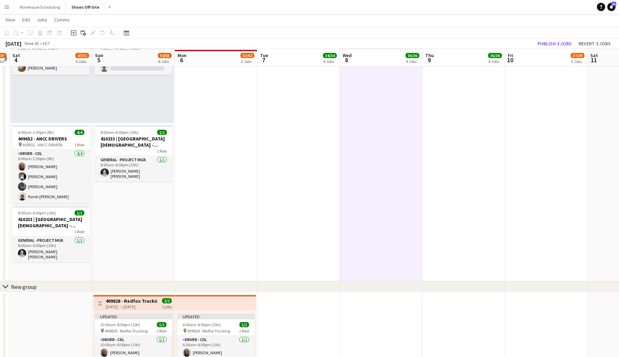
scroll to position [706, 0]
